Goal: Transaction & Acquisition: Purchase product/service

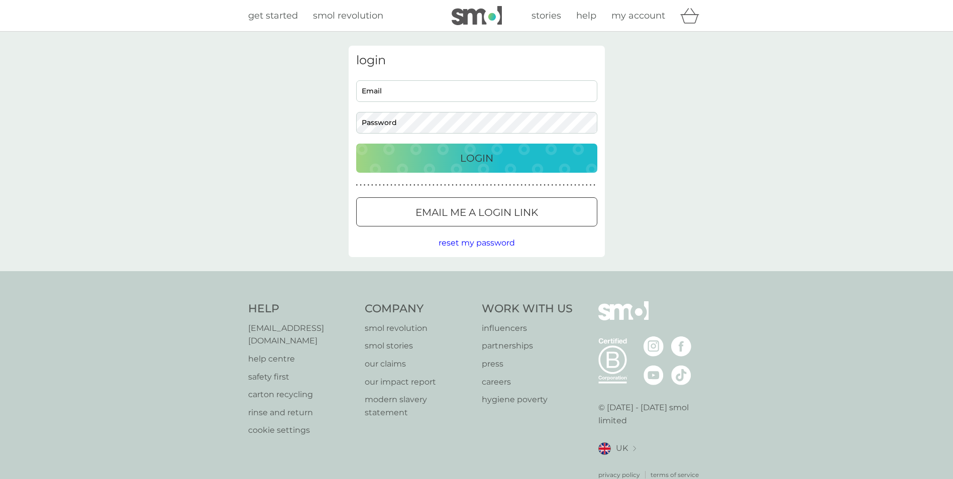
click at [407, 89] on input "Email" at bounding box center [476, 91] width 241 height 22
type input "[EMAIL_ADDRESS][DOMAIN_NAME]"
click at [487, 203] on button "Email me a login link" at bounding box center [476, 211] width 241 height 29
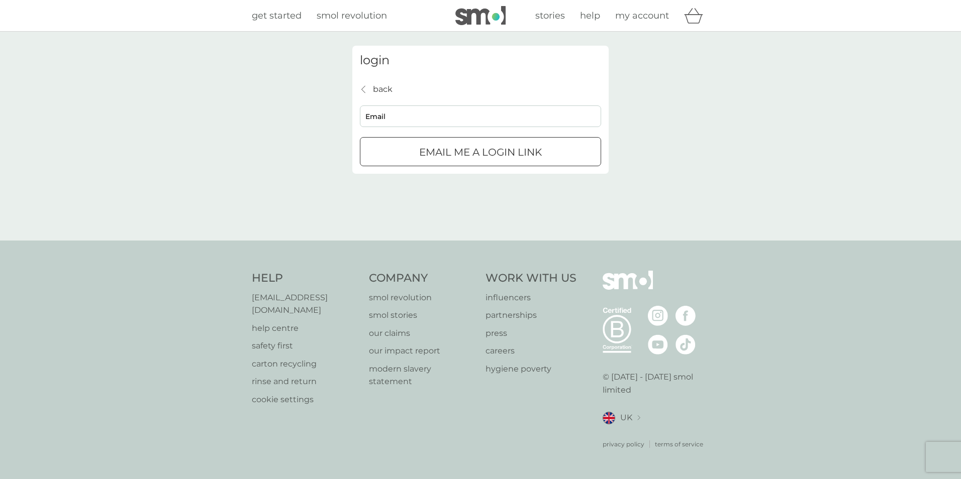
click at [398, 115] on input "Email" at bounding box center [480, 117] width 241 height 22
type input "[EMAIL_ADDRESS][DOMAIN_NAME]"
click at [473, 152] on div "submit" at bounding box center [480, 152] width 36 height 11
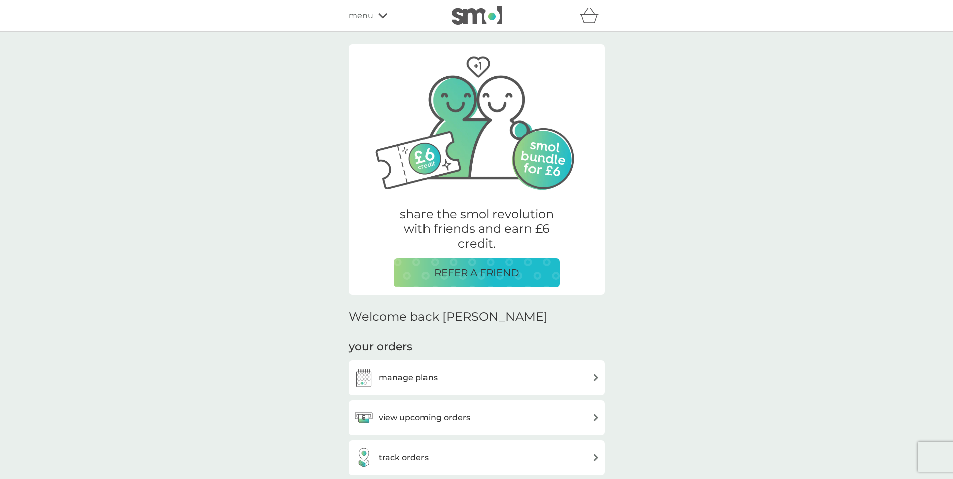
drag, startPoint x: 416, startPoint y: 419, endPoint x: 412, endPoint y: 415, distance: 6.1
click at [416, 419] on h3 "view upcoming orders" at bounding box center [424, 418] width 91 height 13
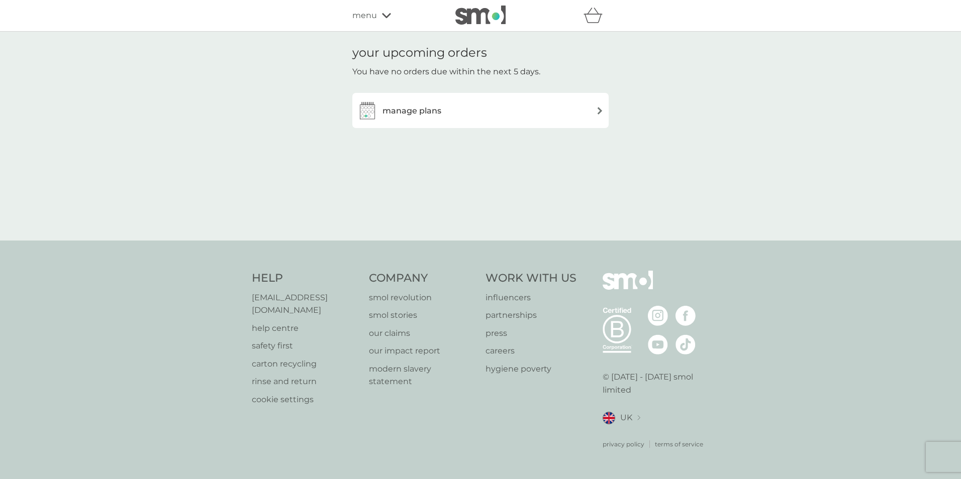
click at [421, 113] on h3 "manage plans" at bounding box center [411, 111] width 59 height 13
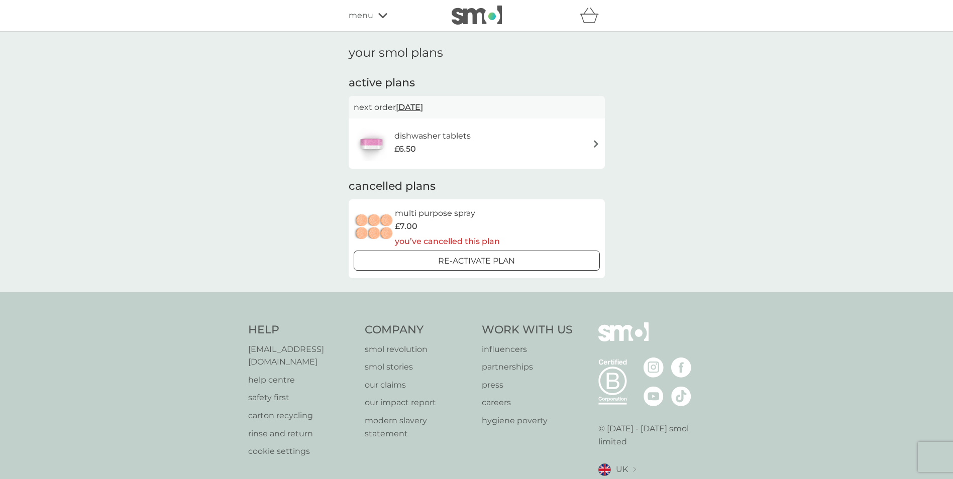
click at [414, 147] on span "£6.50" at bounding box center [405, 149] width 22 height 13
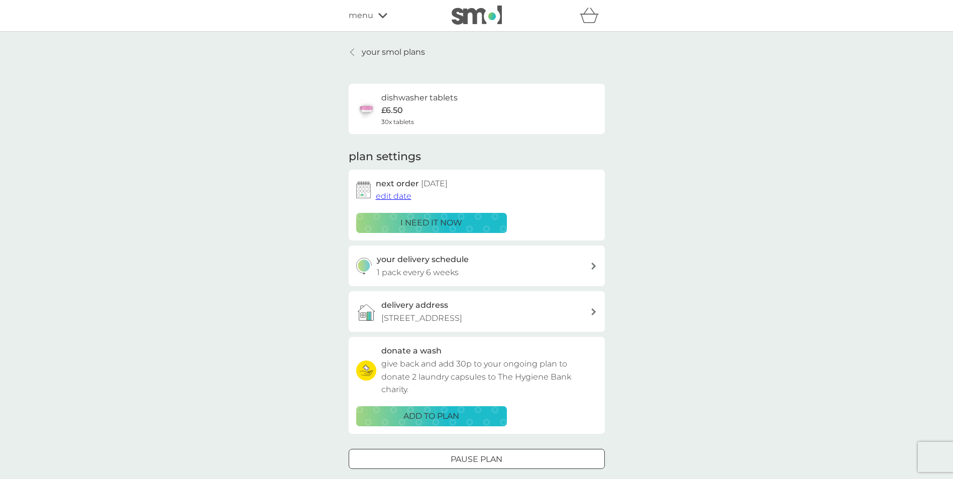
click at [363, 19] on span "menu" at bounding box center [361, 15] width 25 height 13
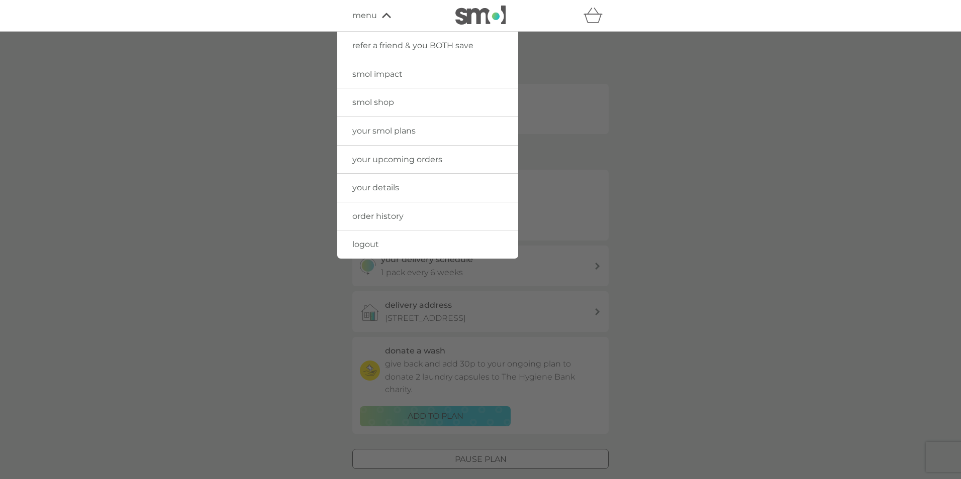
click at [379, 70] on span "smol impact" at bounding box center [377, 74] width 50 height 10
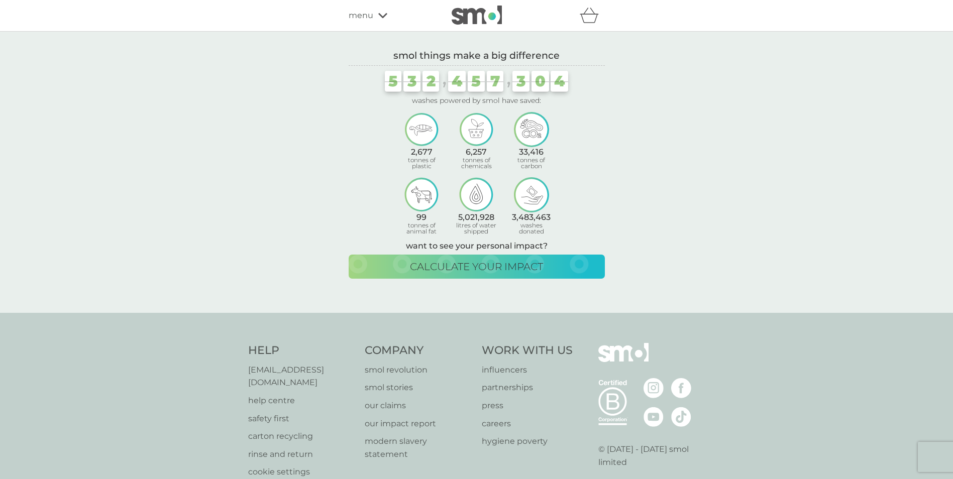
click at [494, 19] on img at bounding box center [477, 15] width 50 height 19
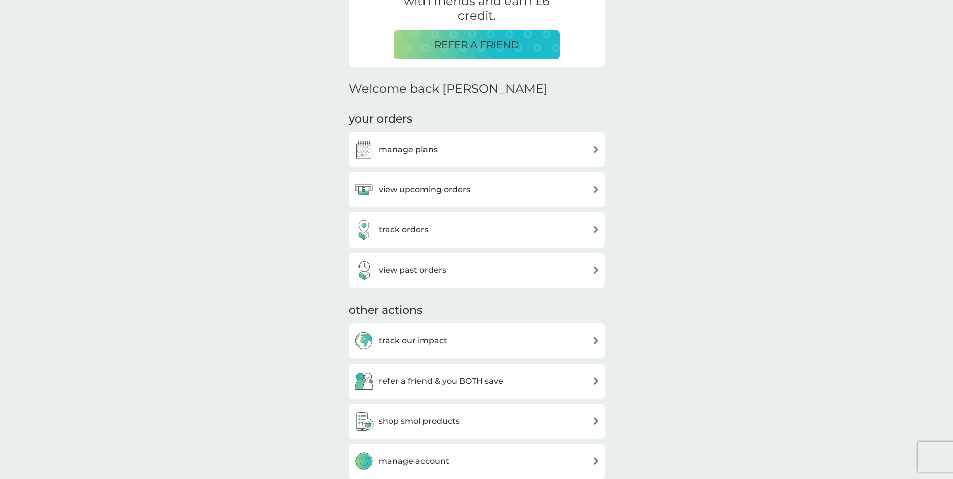
scroll to position [321, 0]
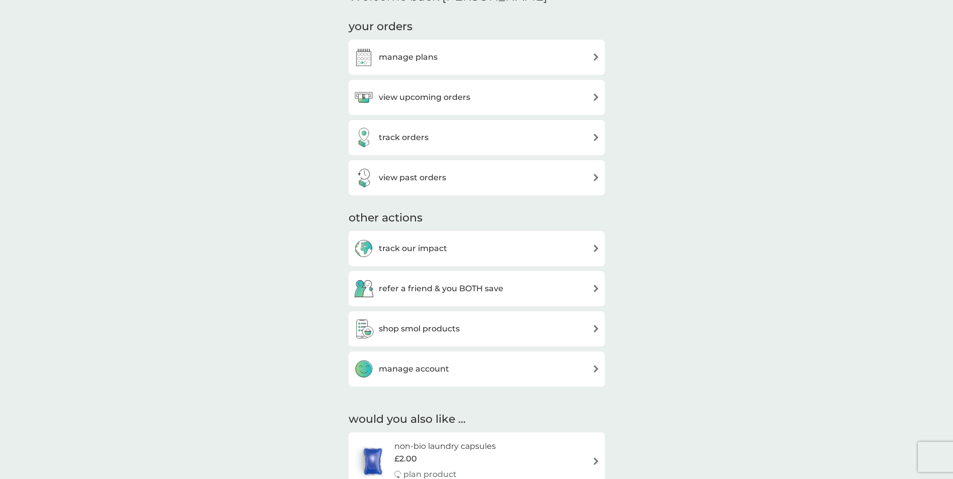
click at [426, 328] on h3 "shop smol products" at bounding box center [419, 329] width 81 height 13
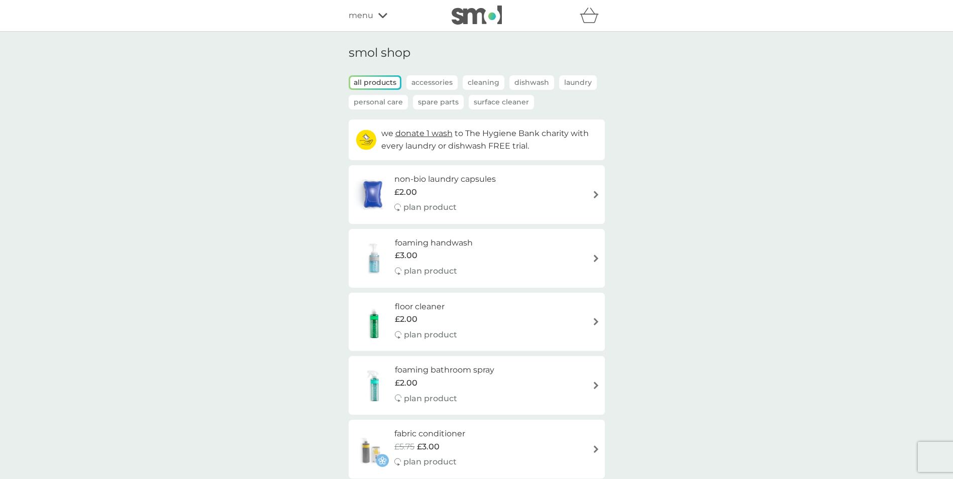
click at [528, 77] on p "Dishwash" at bounding box center [532, 82] width 45 height 15
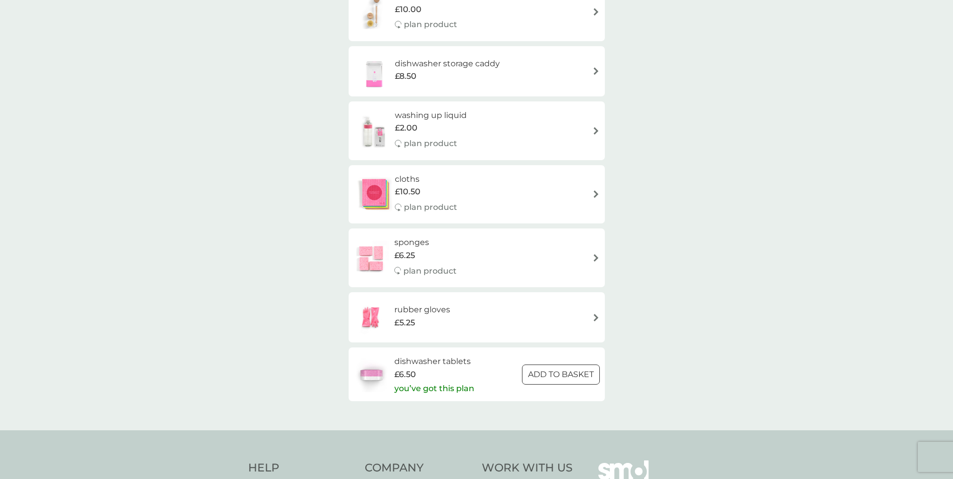
scroll to position [231, 0]
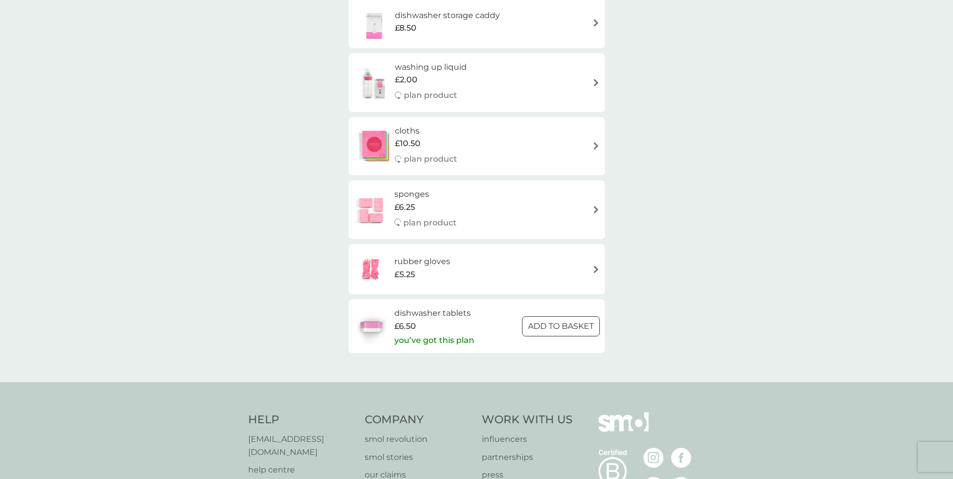
click at [426, 307] on h6 "dishwasher tablets" at bounding box center [434, 313] width 80 height 13
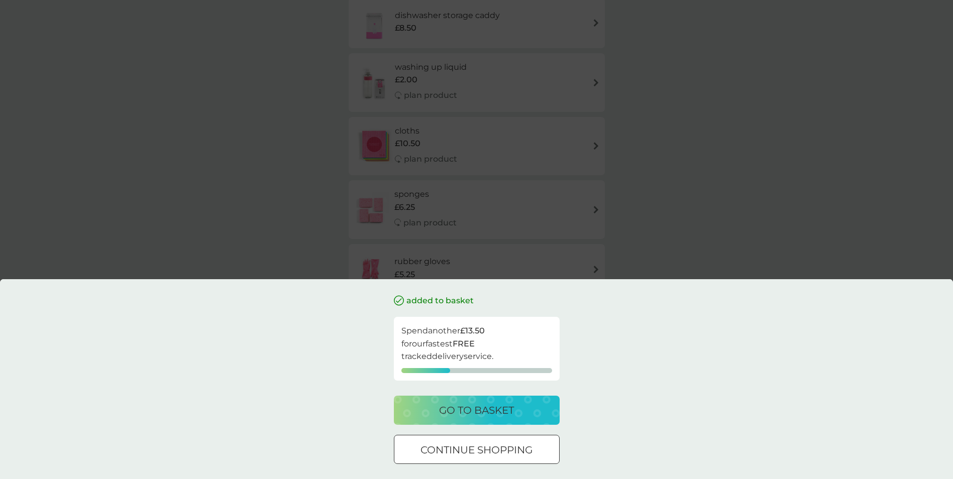
click at [455, 448] on p "continue shopping" at bounding box center [477, 450] width 112 height 16
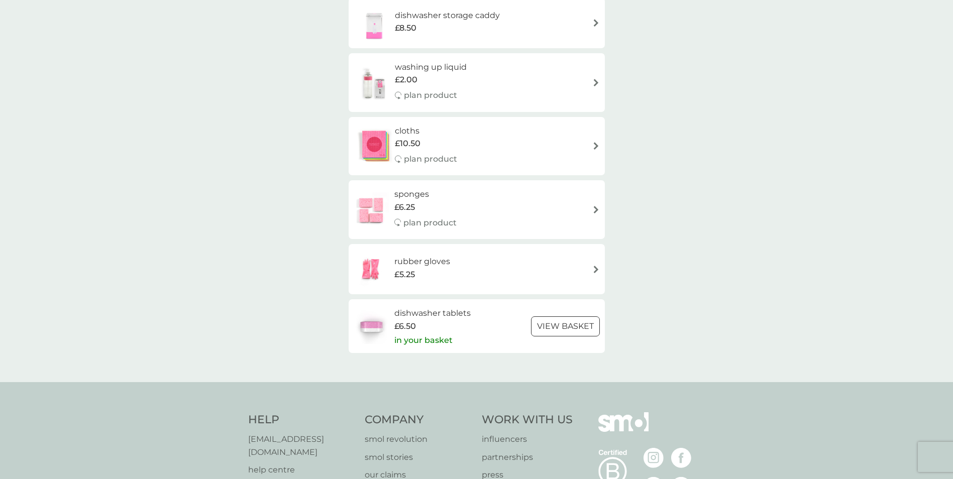
click at [379, 326] on img at bounding box center [371, 326] width 35 height 35
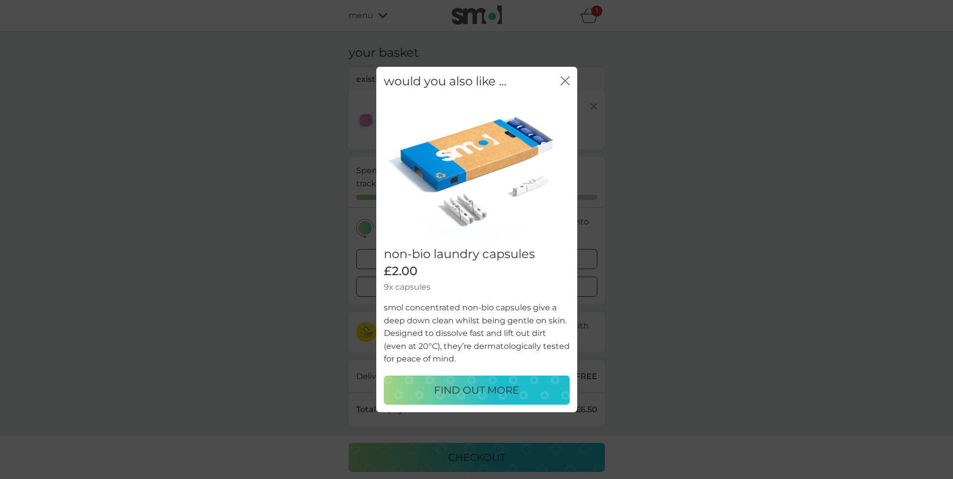
click at [564, 76] on div "close" at bounding box center [565, 81] width 9 height 15
click at [564, 82] on icon "close" at bounding box center [563, 81] width 4 height 8
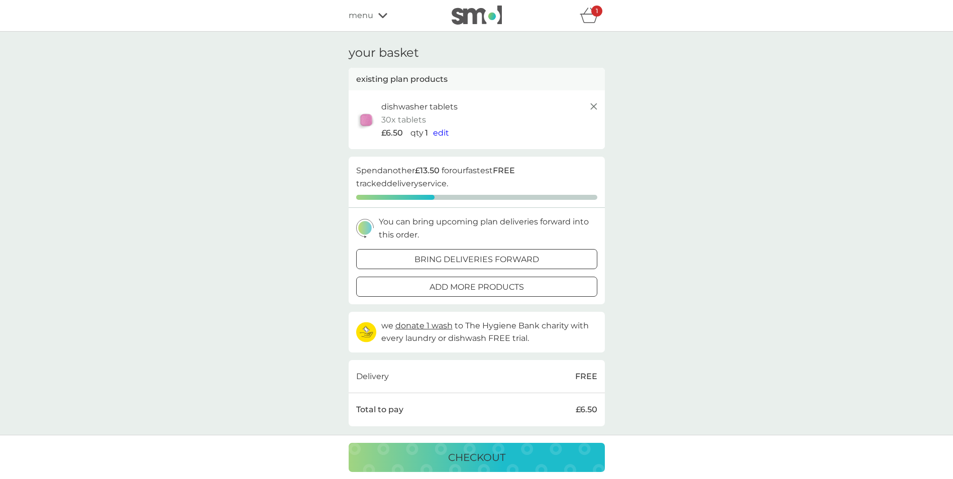
click at [595, 107] on icon at bounding box center [594, 106] width 12 height 12
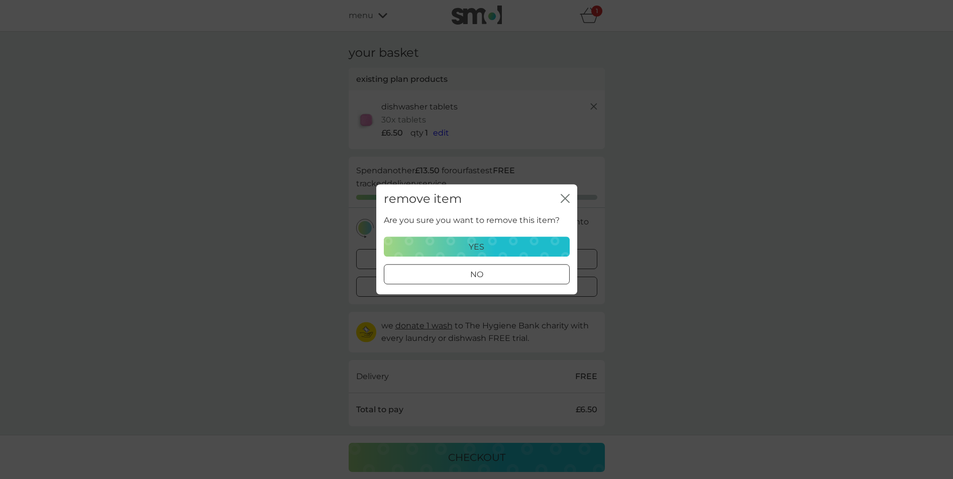
click at [476, 241] on p "yes" at bounding box center [477, 247] width 16 height 13
